Goal: Task Accomplishment & Management: Manage account settings

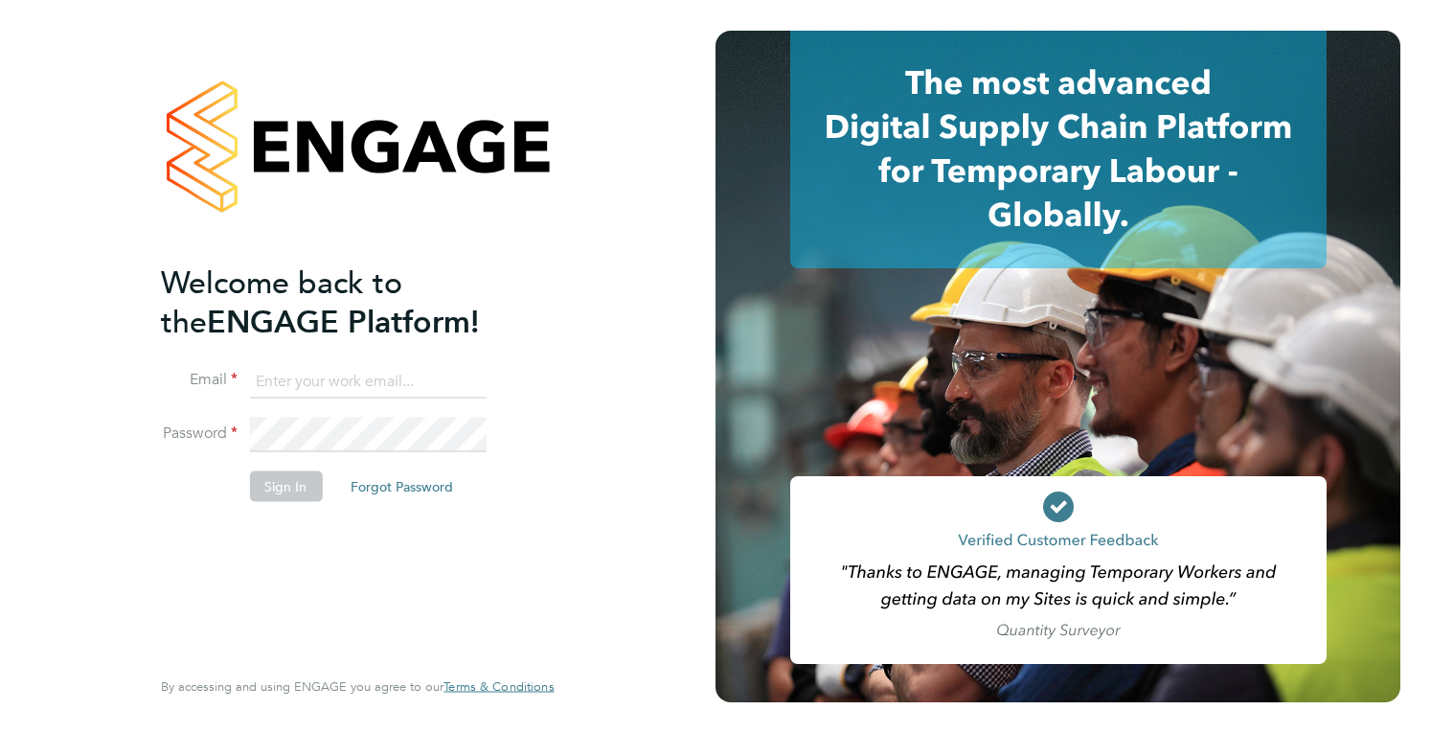
type input "holly@tribuildsolutions.com"
click at [299, 480] on button "Sign In" at bounding box center [285, 485] width 73 height 31
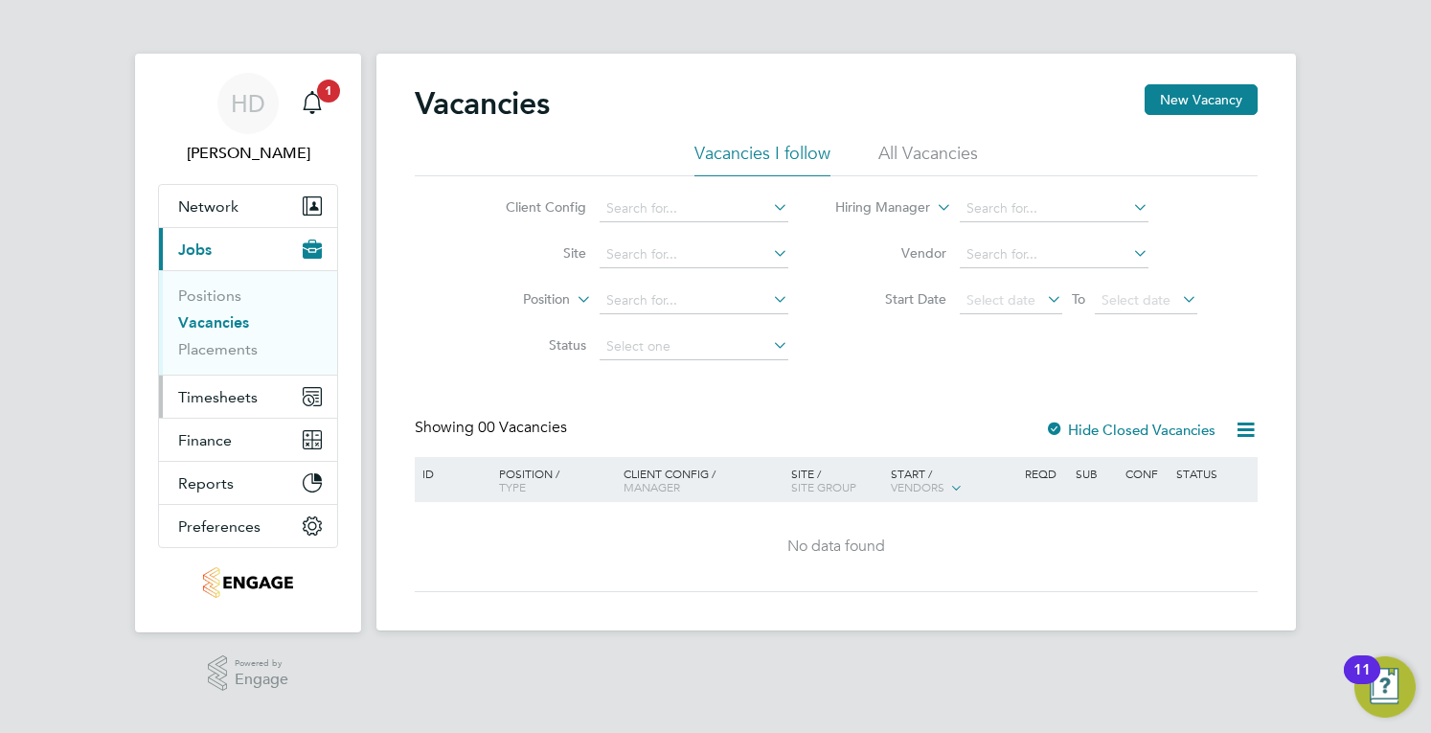
click at [266, 396] on button "Timesheets" at bounding box center [248, 396] width 178 height 42
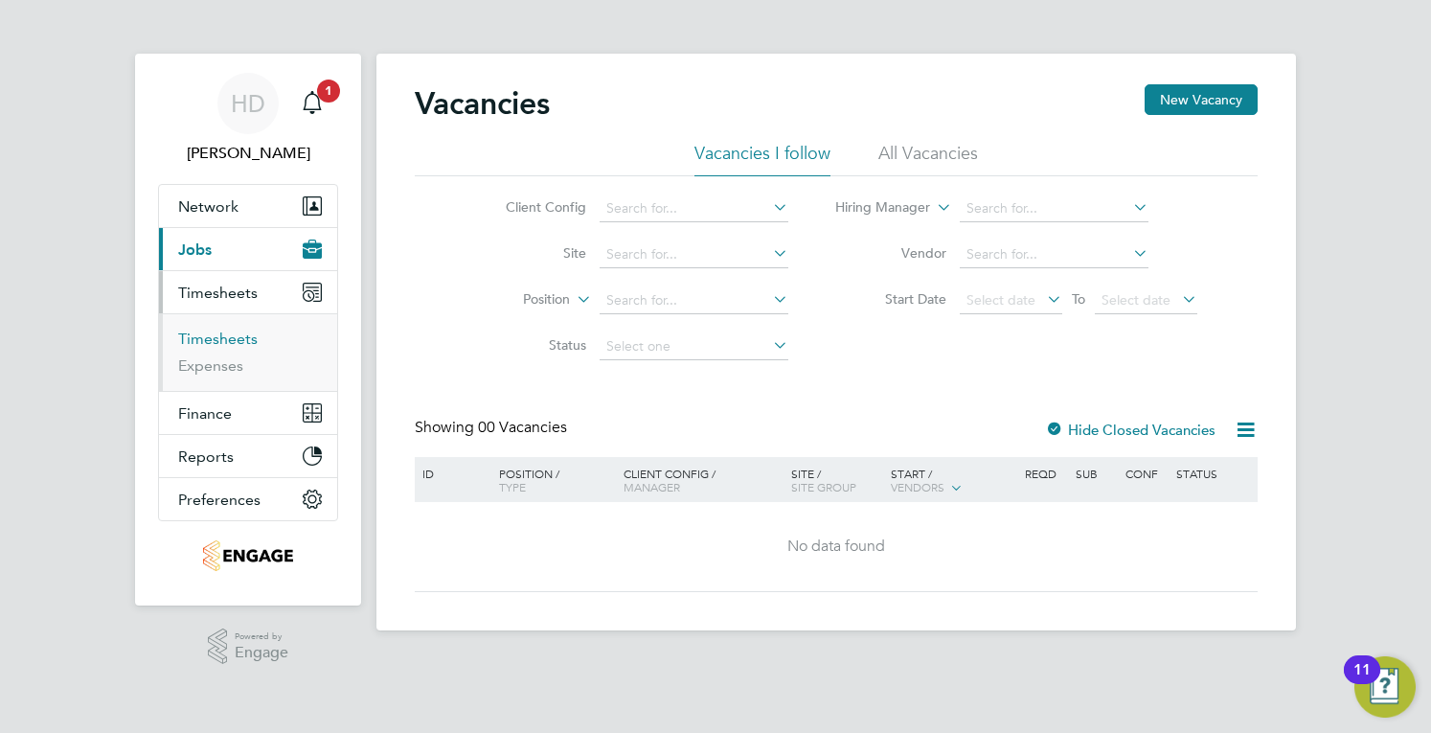
click at [220, 334] on link "Timesheets" at bounding box center [218, 339] width 80 height 18
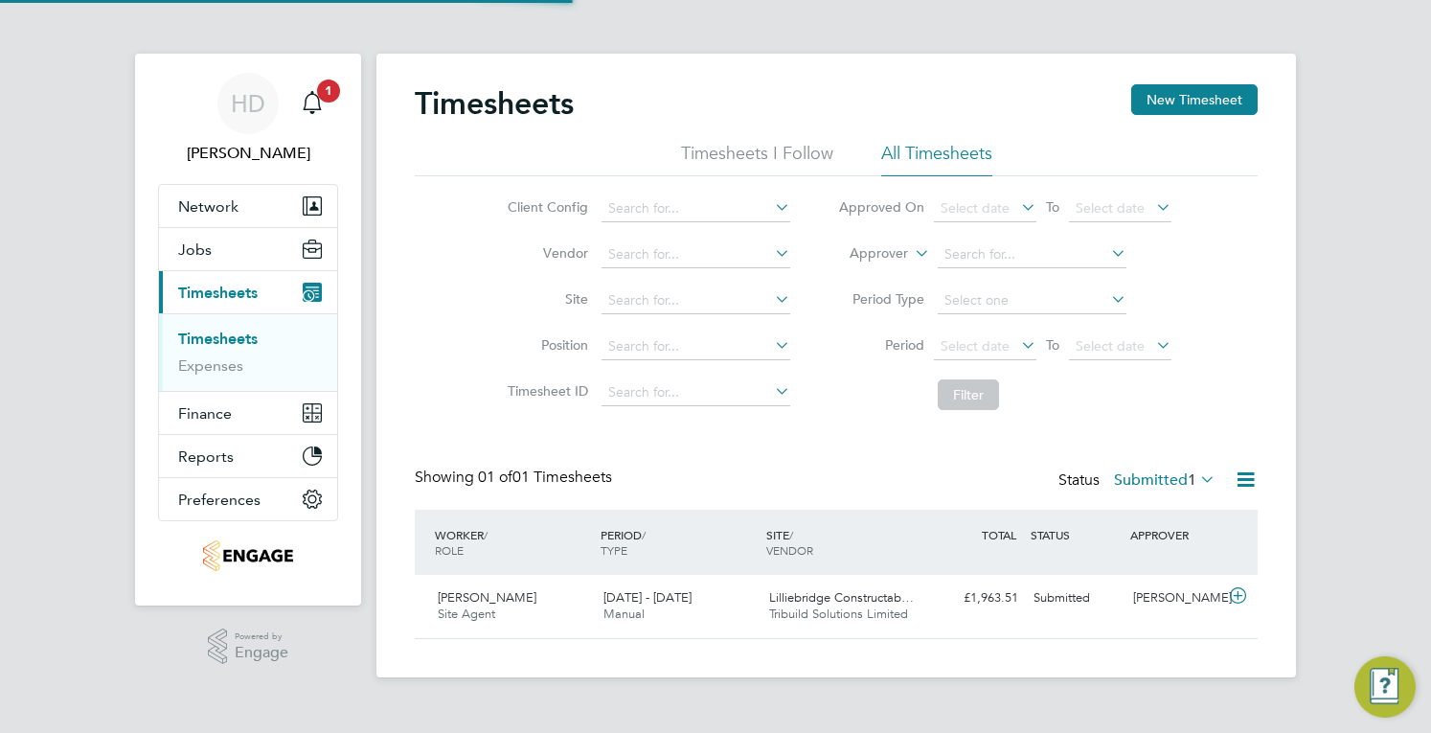
scroll to position [48, 166]
click at [1188, 471] on span "1" at bounding box center [1192, 479] width 9 height 19
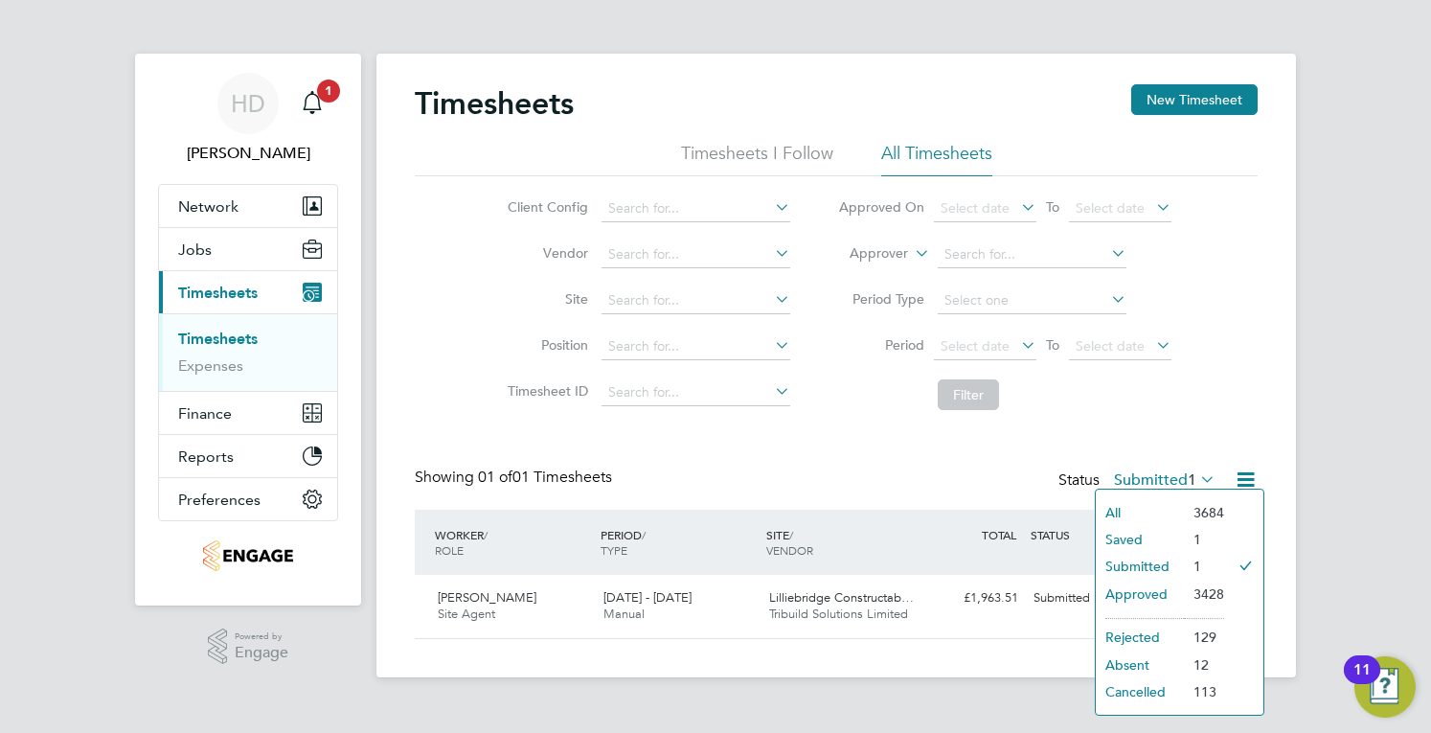
click at [1153, 589] on li "Approved" at bounding box center [1140, 593] width 88 height 27
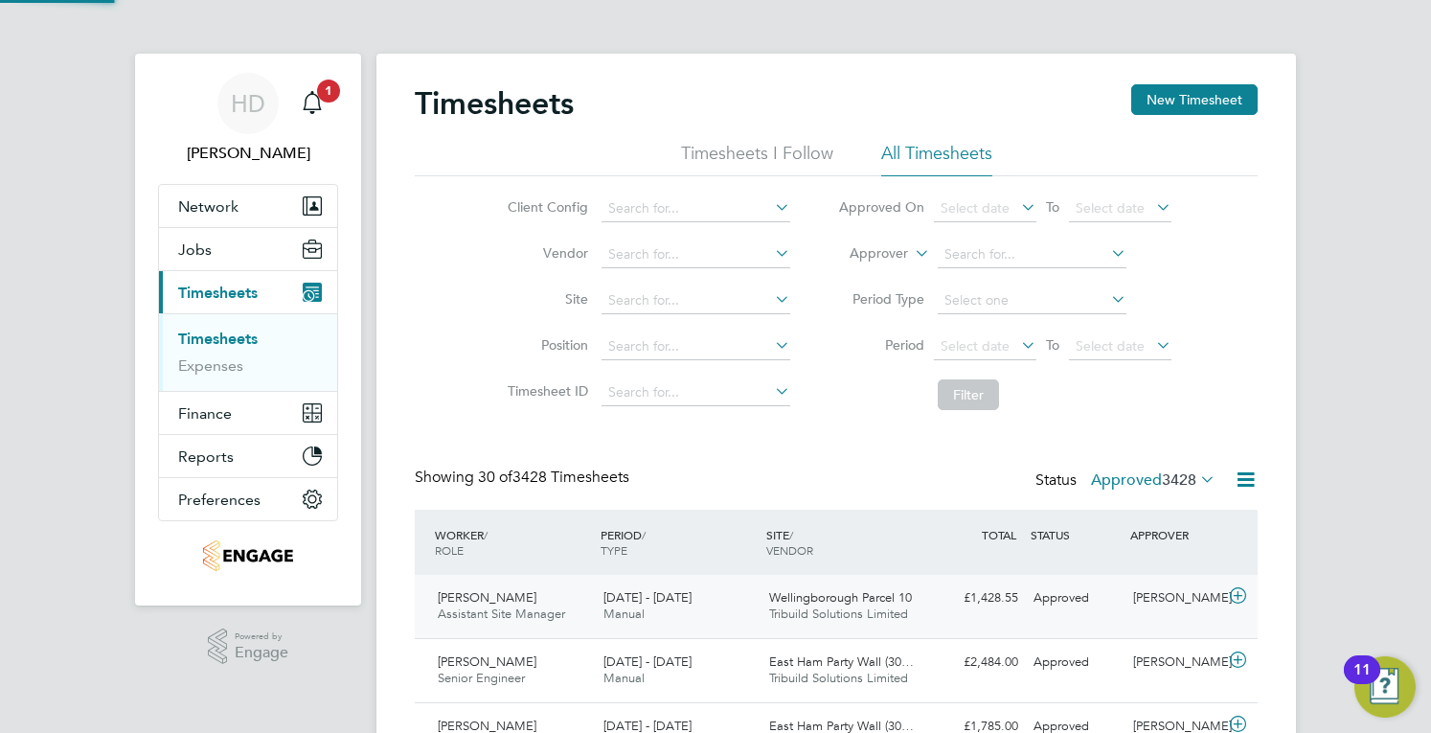
scroll to position [0, 0]
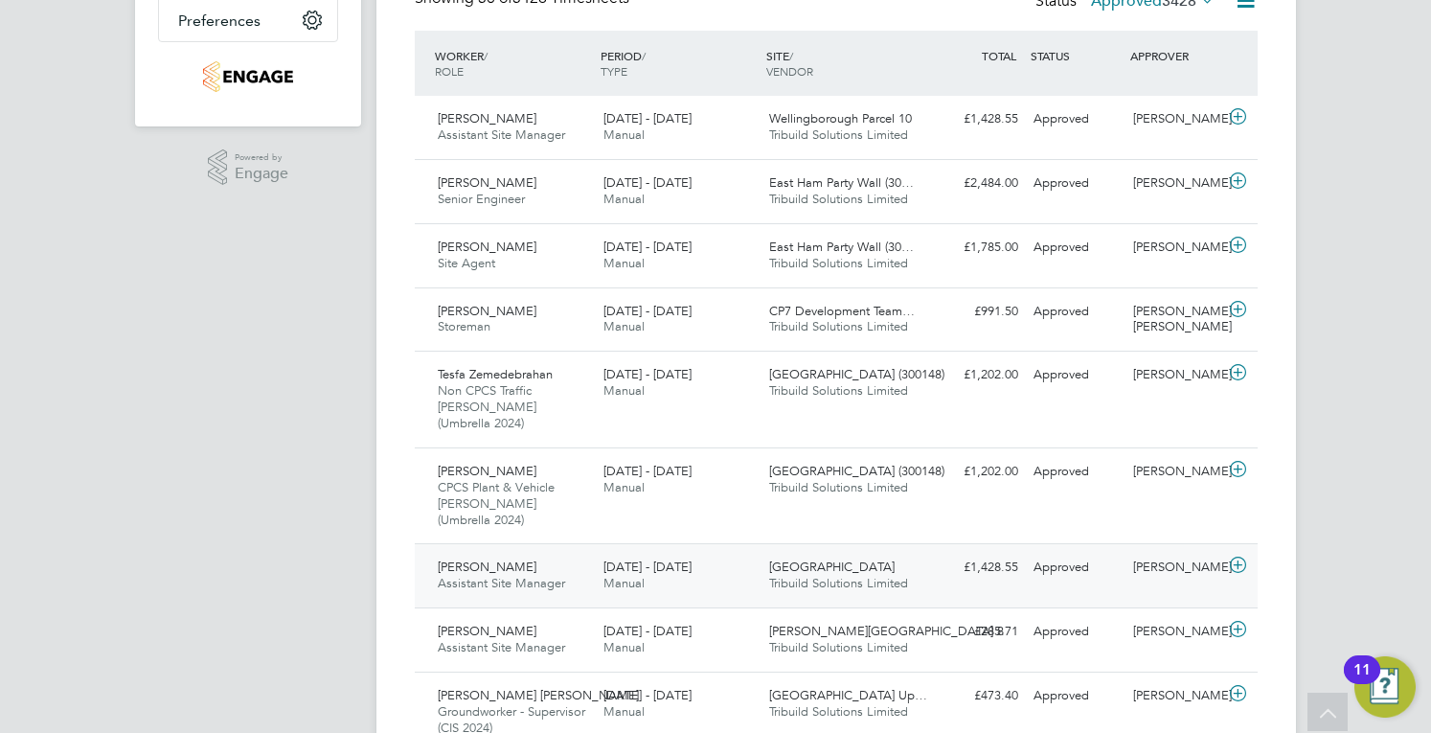
click at [762, 552] on div "Cambourne West Tribuild Solutions Limited" at bounding box center [845, 576] width 166 height 48
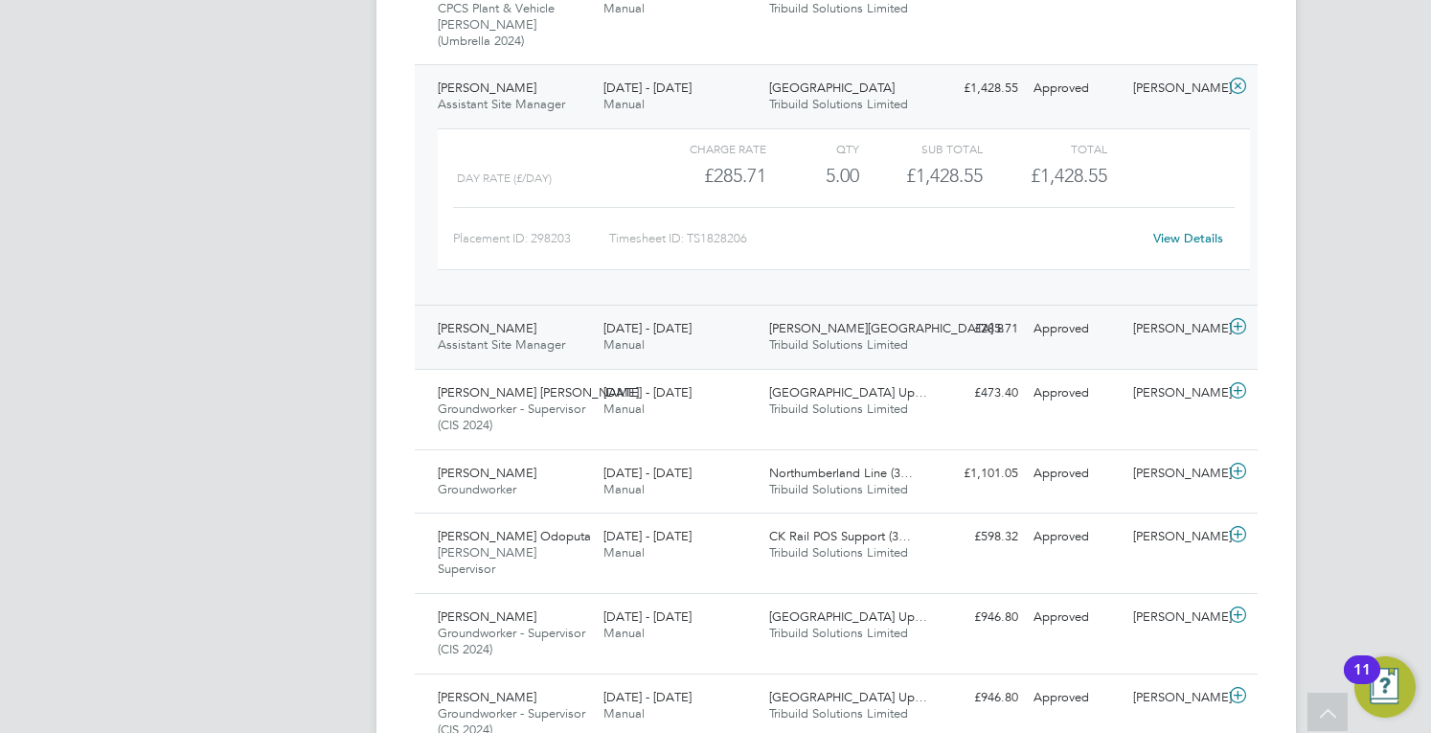
click at [671, 313] on div "[DATE] - [DATE] Manual" at bounding box center [679, 337] width 166 height 48
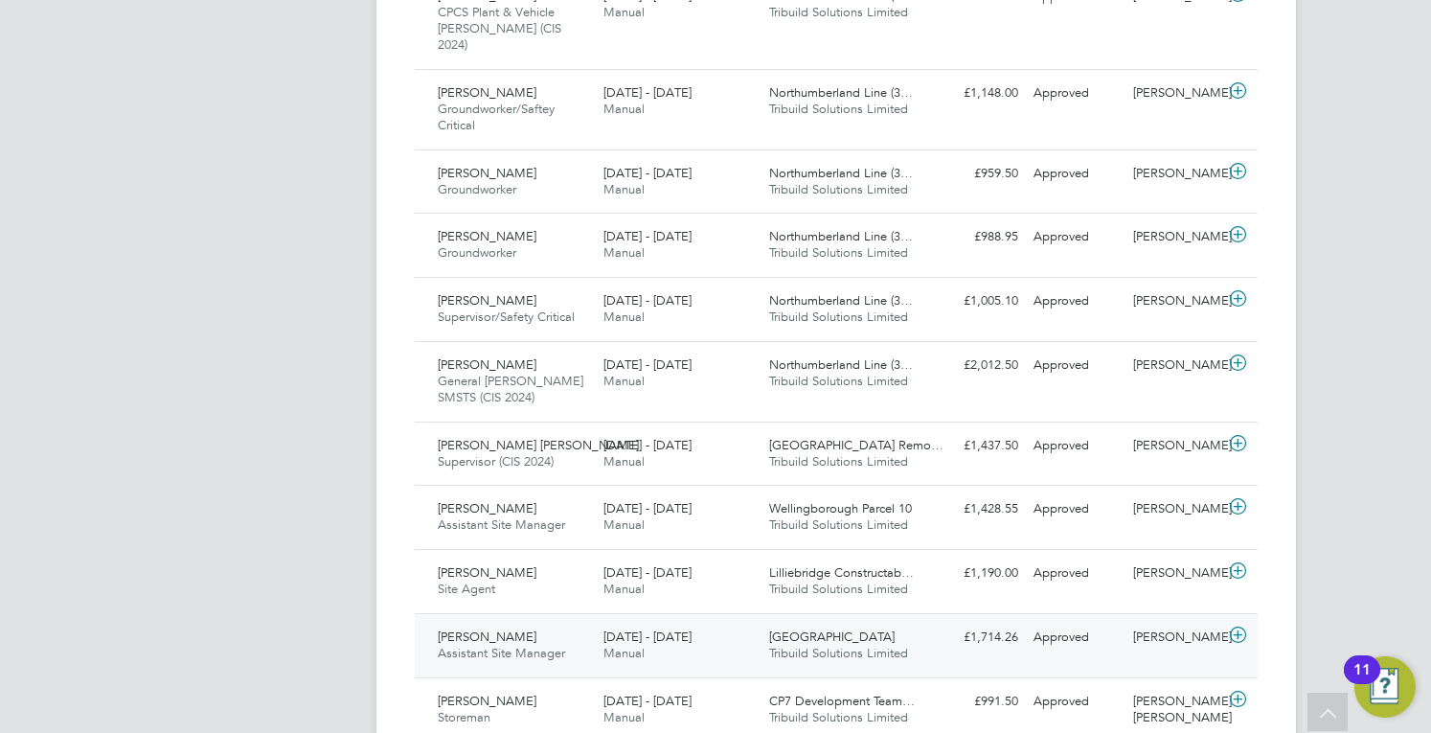
click at [678, 628] on span "[DATE] - [DATE]" at bounding box center [647, 636] width 88 height 16
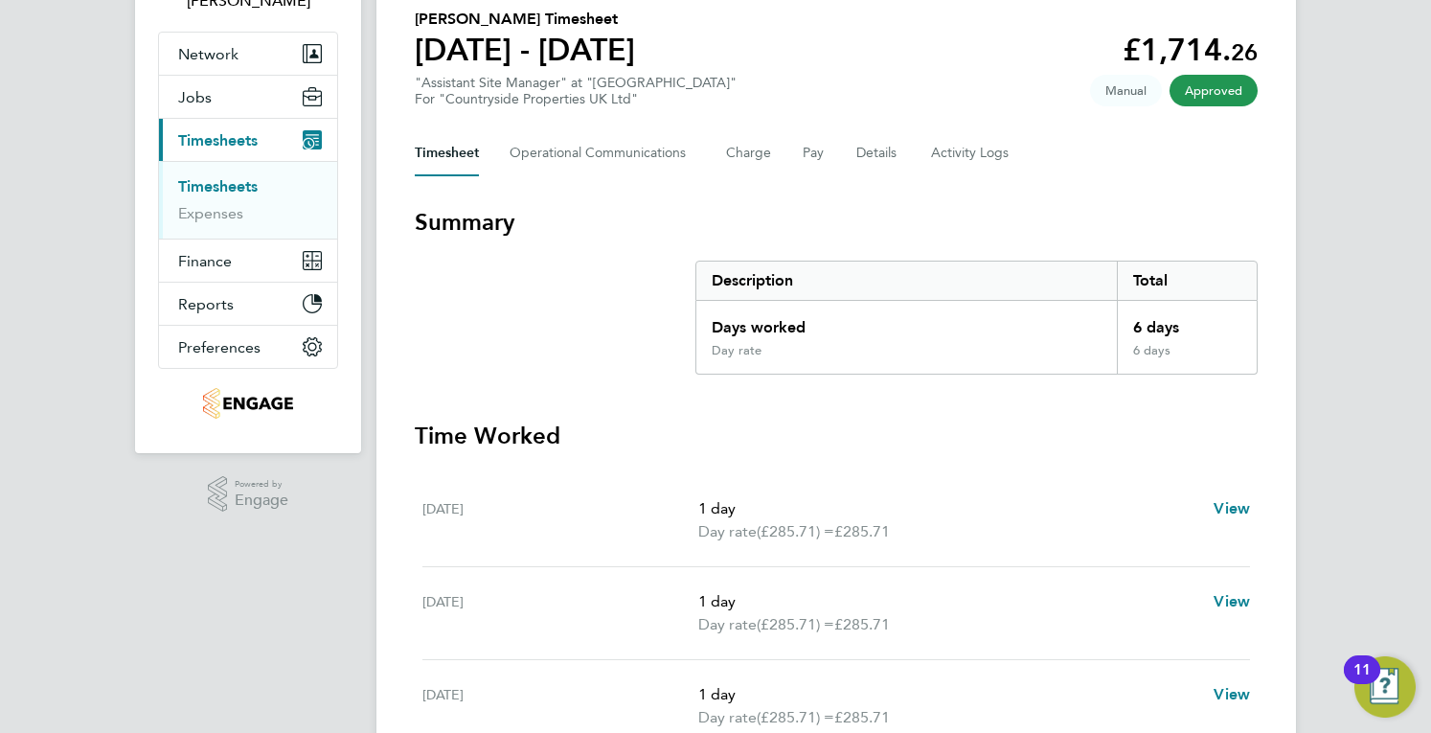
scroll to position [96, 0]
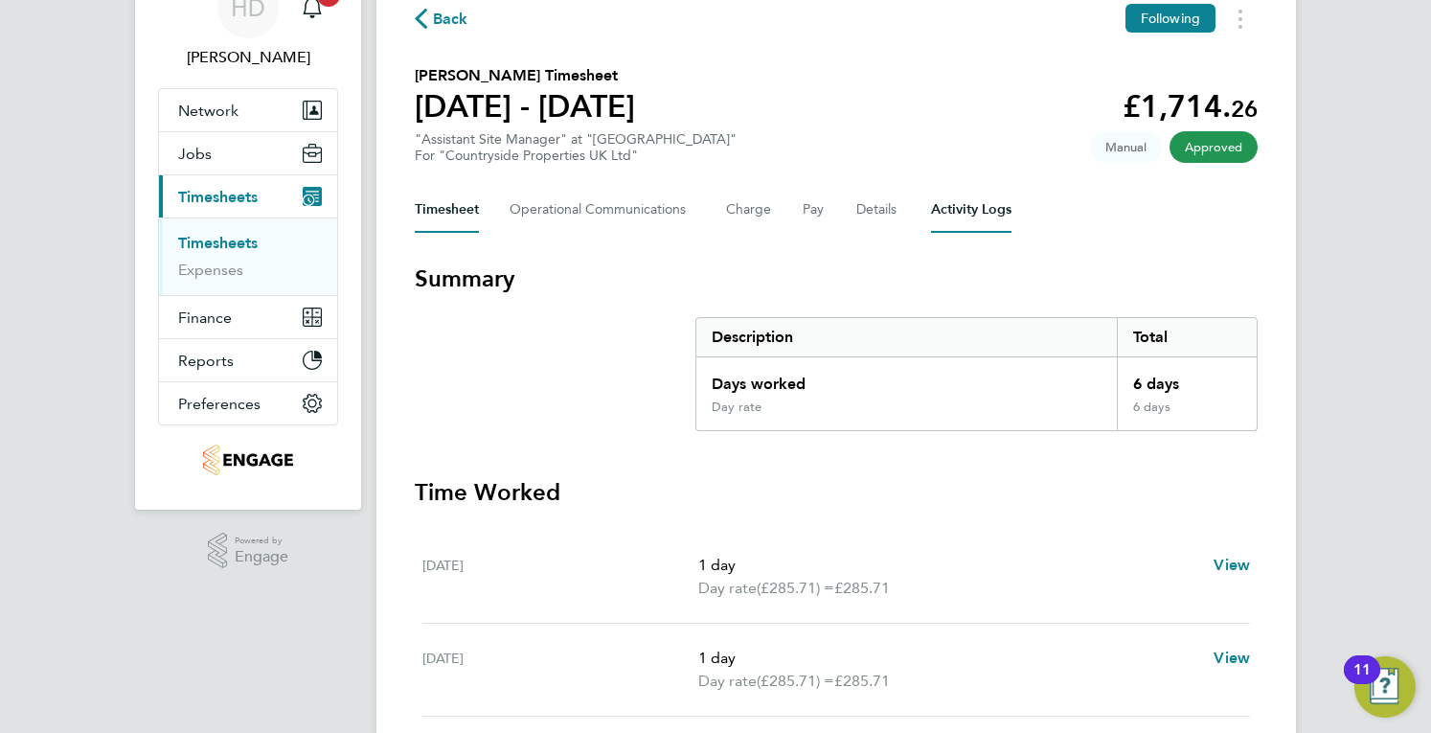
drag, startPoint x: 915, startPoint y: 199, endPoint x: 934, endPoint y: 208, distance: 21.0
click at [919, 200] on div "Timesheet Operational Communications Charge Pay Details Activity Logs" at bounding box center [836, 210] width 843 height 46
click at [940, 210] on Logs-tab "Activity Logs" at bounding box center [971, 210] width 80 height 46
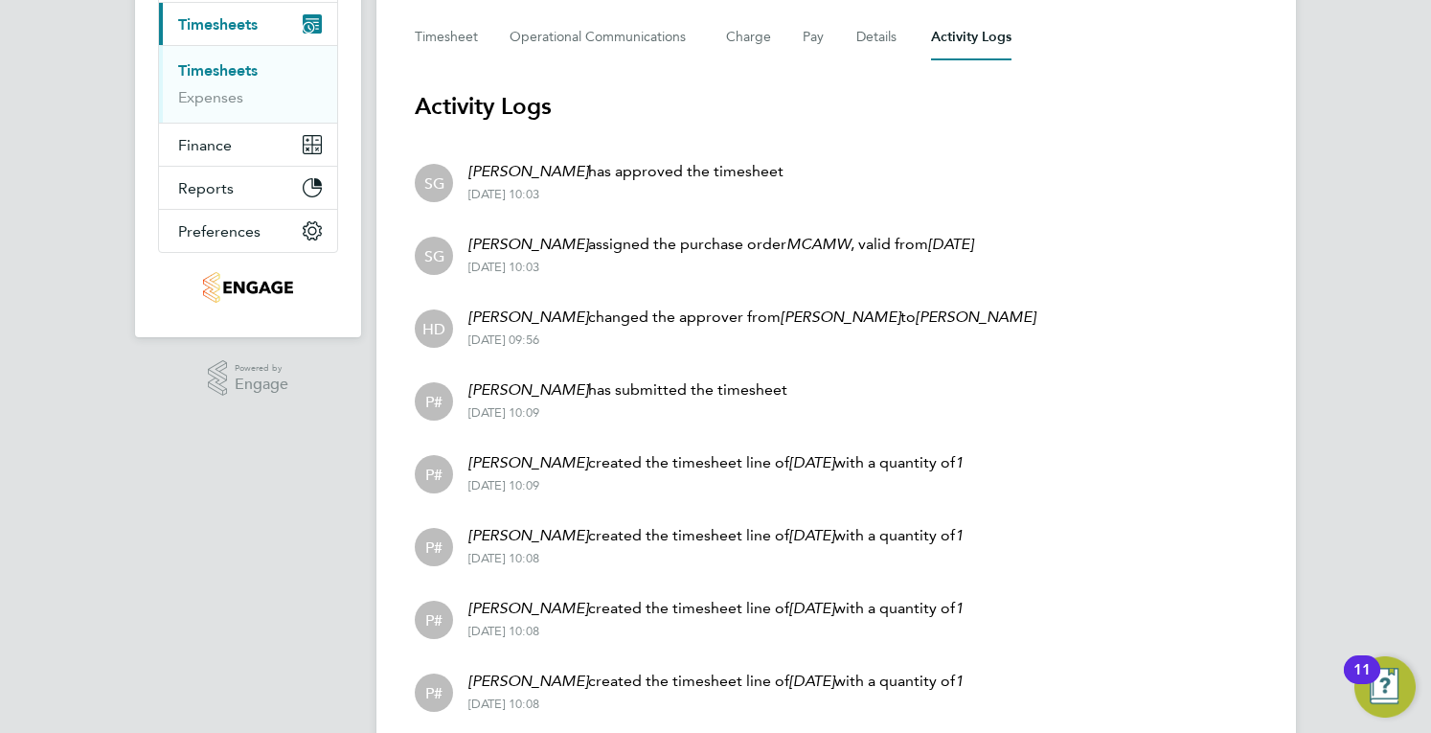
scroll to position [78, 0]
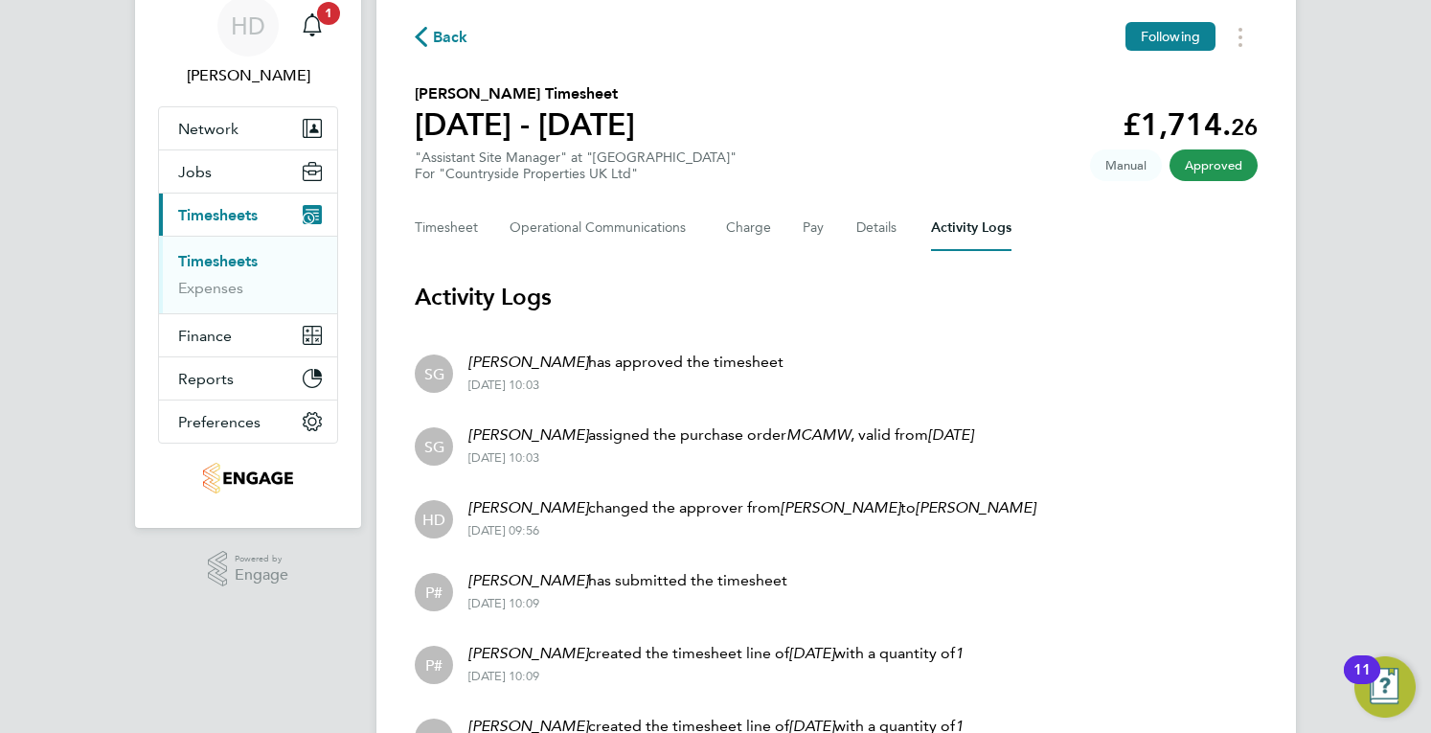
click at [845, 346] on li "SG [PERSON_NAME] has approved the timesheet [DATE] 10:03" at bounding box center [836, 371] width 843 height 73
click at [400, 221] on div "Back Following [PERSON_NAME] Timesheet [DATE] - [DATE] £1,714. 26 "Assistant Si…" at bounding box center [836, 579] width 920 height 1206
click at [414, 231] on div "Back Following [PERSON_NAME] Timesheet [DATE] - [DATE] £1,714. 26 "Assistant Si…" at bounding box center [836, 579] width 920 height 1206
click at [420, 233] on button "Timesheet" at bounding box center [447, 228] width 64 height 46
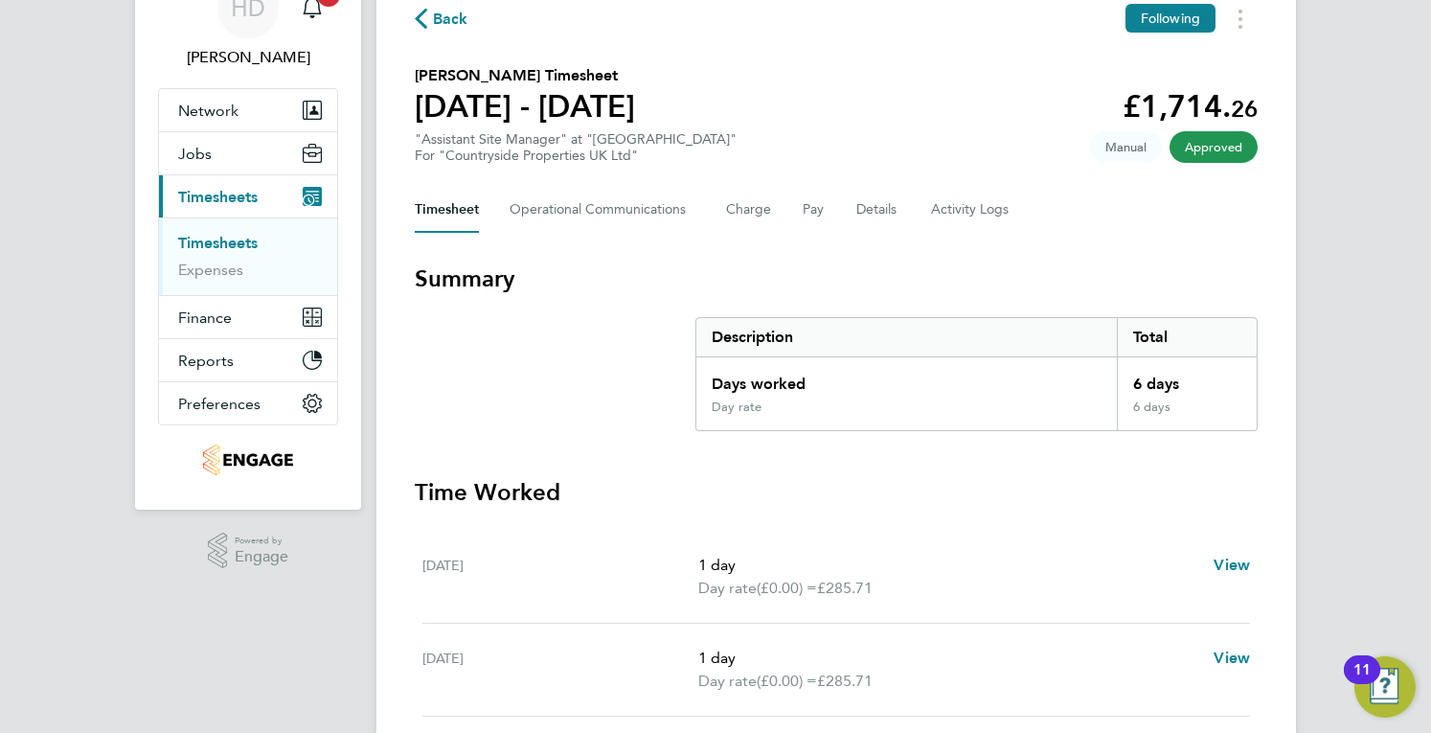
scroll to position [287, 0]
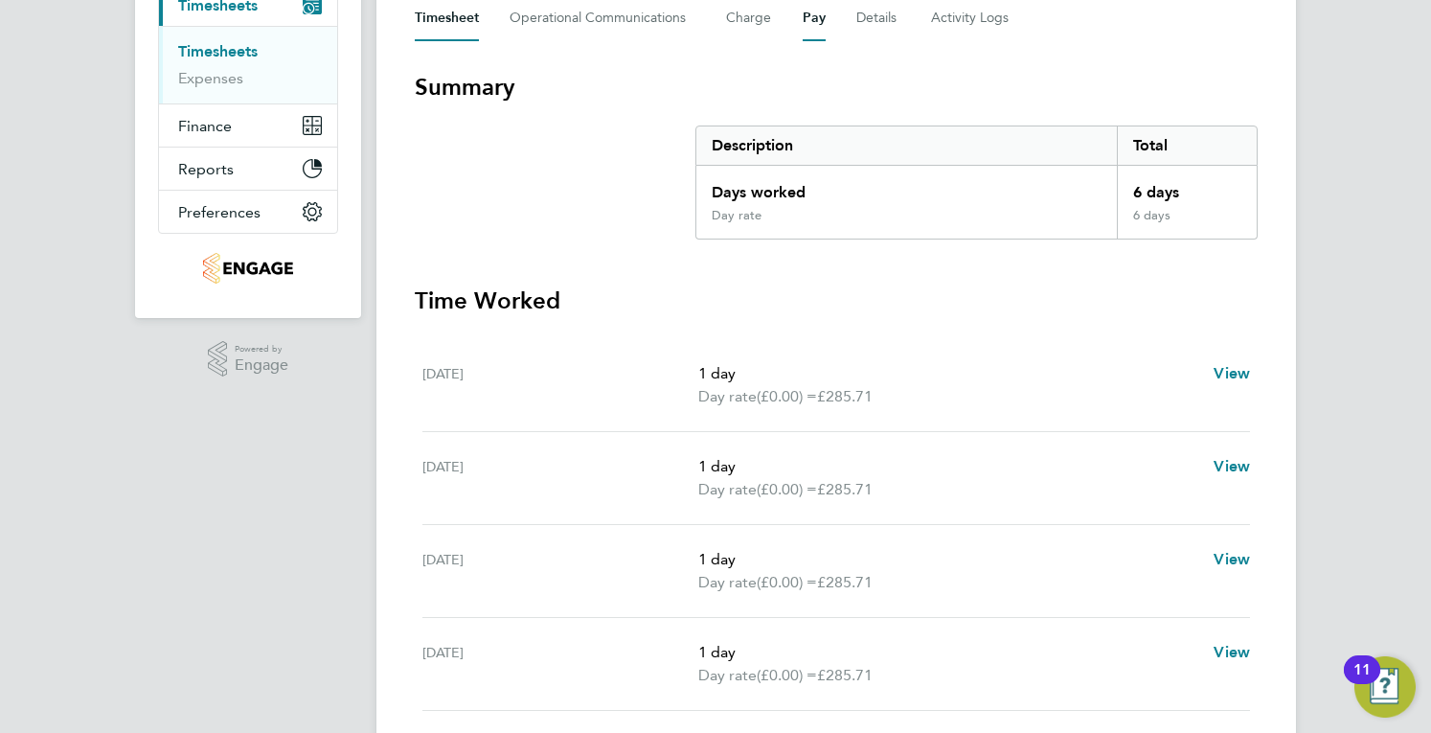
click at [807, 42] on div "Back Following Vicentiu Lazar's Timesheet 15 - 21 Sept 2025 £1,714. 26 "Assista…" at bounding box center [836, 389] width 920 height 1246
click at [807, 32] on button "Pay" at bounding box center [814, 18] width 23 height 46
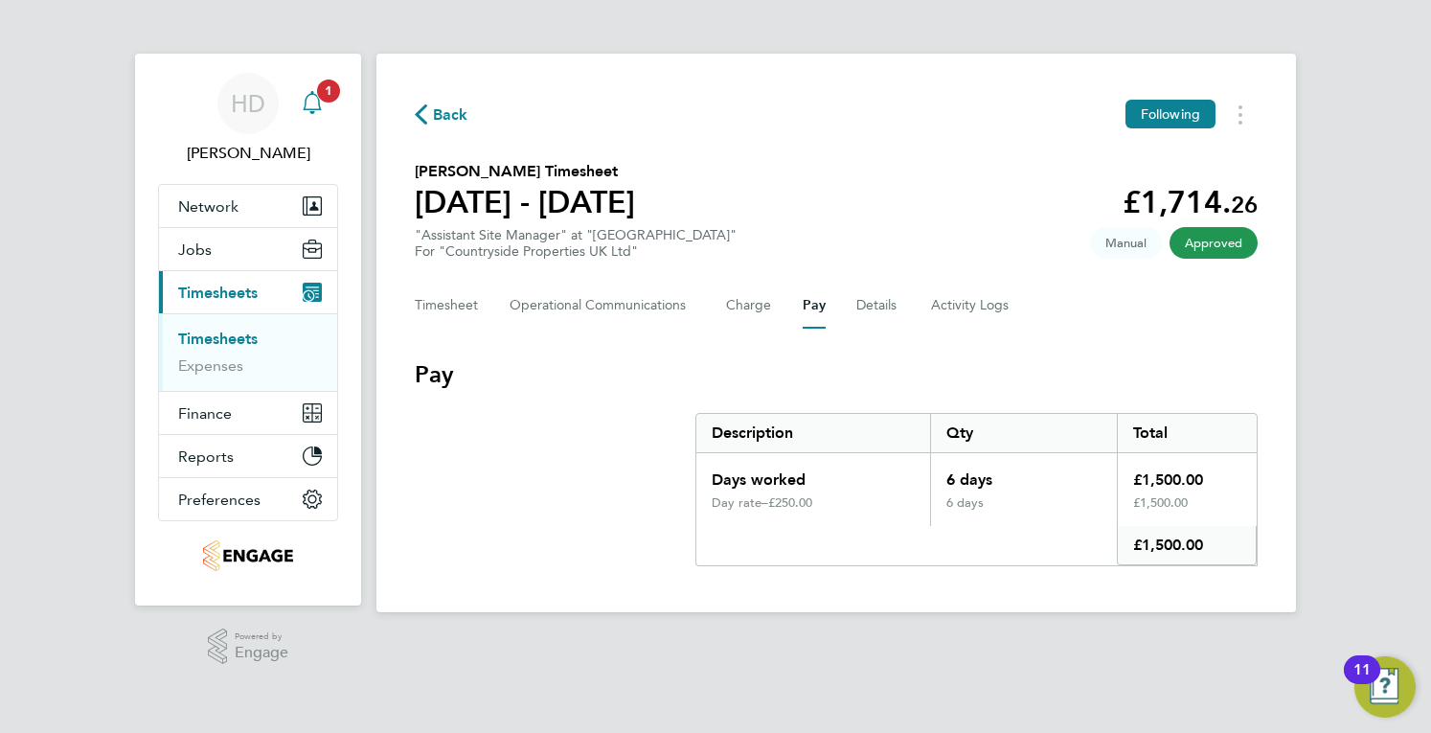
click at [320, 112] on icon "Main navigation" at bounding box center [312, 102] width 23 height 23
